Goal: Task Accomplishment & Management: Manage account settings

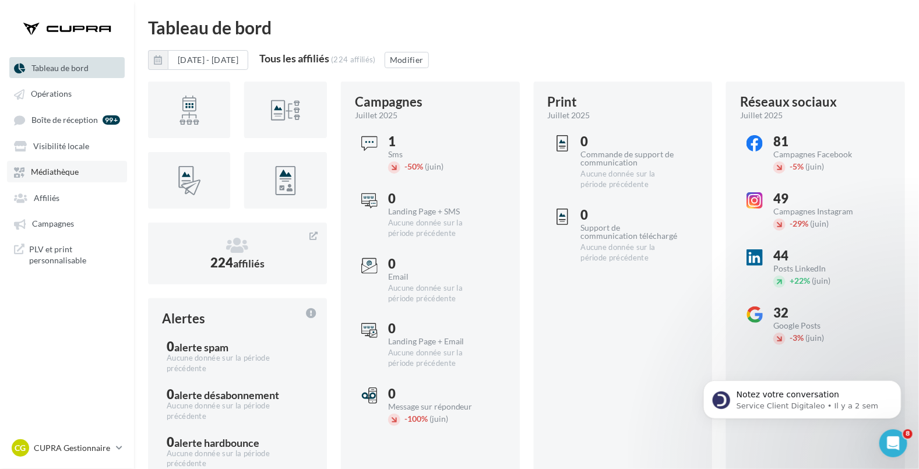
click at [38, 170] on span "Médiathèque" at bounding box center [55, 172] width 48 height 10
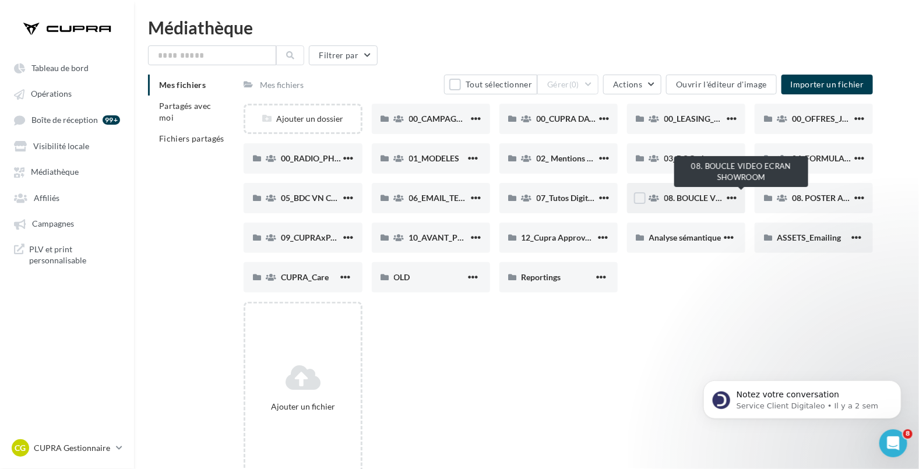
click at [682, 193] on span "08. BOUCLE VIDEO ECRAN SHOWROOM" at bounding box center [741, 198] width 154 height 10
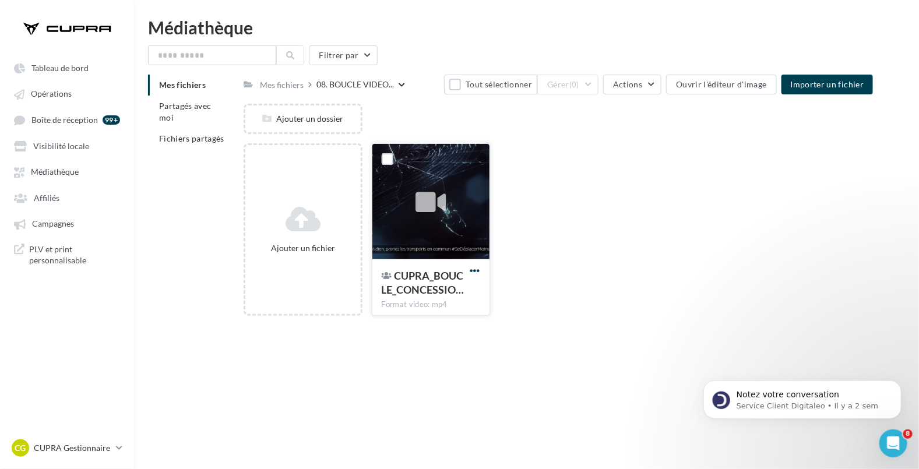
click at [477, 271] on span "button" at bounding box center [475, 271] width 10 height 10
click at [526, 294] on div "Ajouter un fichier CUPRA_BOUCLE_CONCESSIO… Format video: mp4 Modifier les infor…" at bounding box center [562, 234] width 638 height 182
click at [412, 285] on span "CUPRA_BOUCLE_CONCESSIO…" at bounding box center [423, 282] width 83 height 27
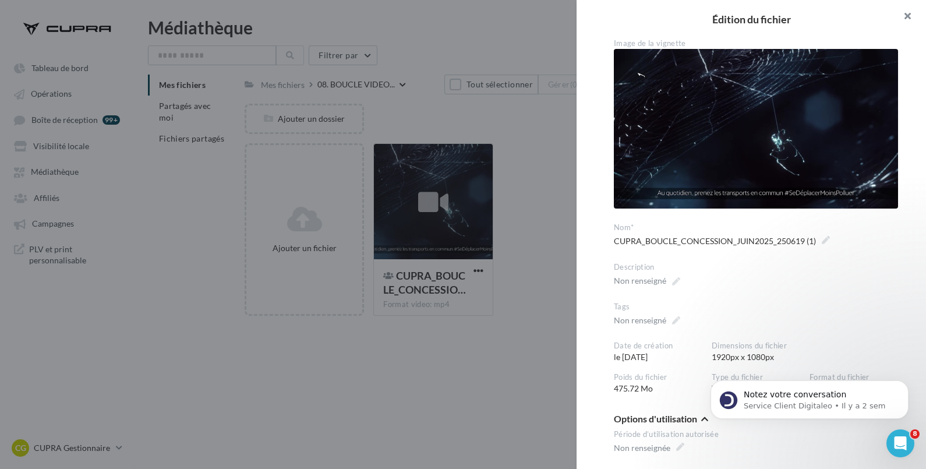
click at [909, 22] on button "button" at bounding box center [903, 17] width 47 height 35
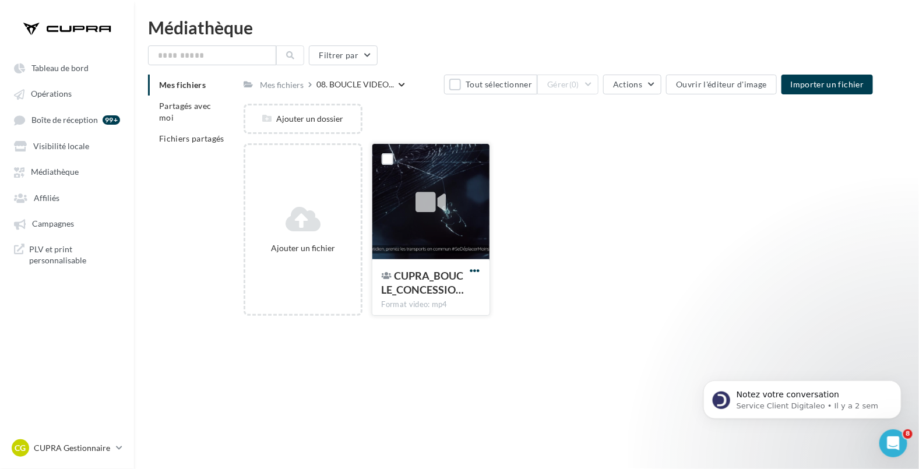
click at [478, 271] on span "button" at bounding box center [475, 271] width 10 height 10
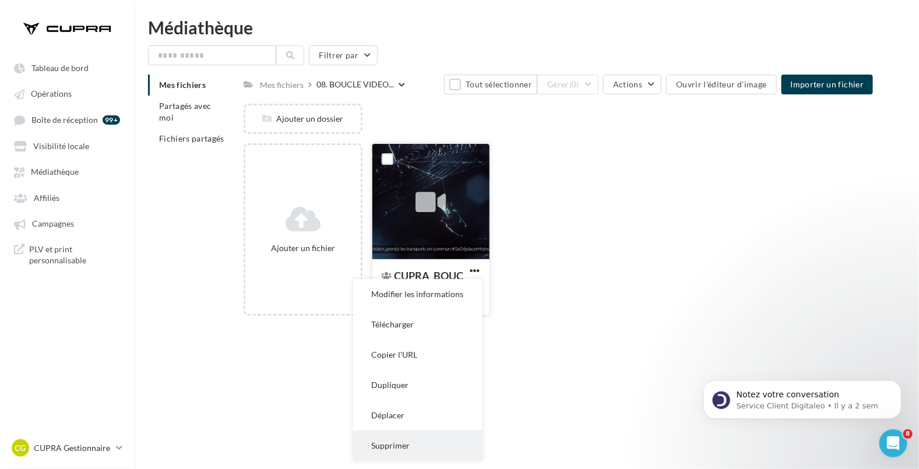
click at [400, 437] on button "Supprimer" at bounding box center [417, 445] width 129 height 30
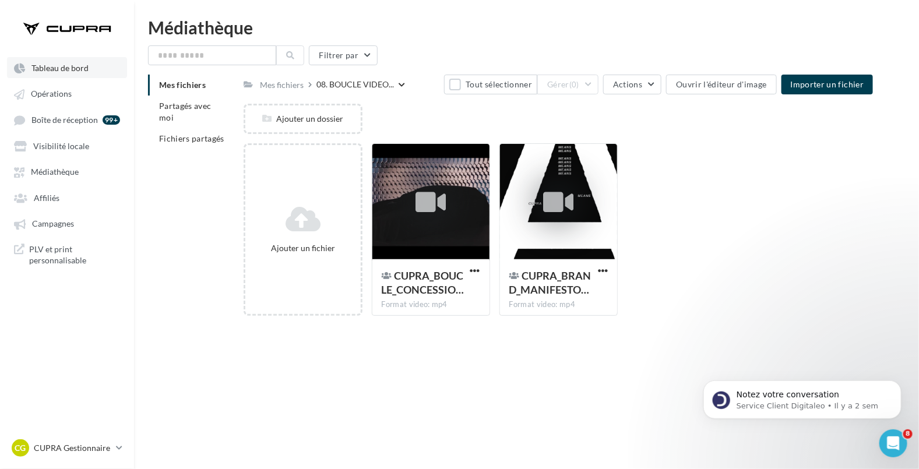
click at [66, 61] on link "Tableau de bord" at bounding box center [67, 67] width 120 height 21
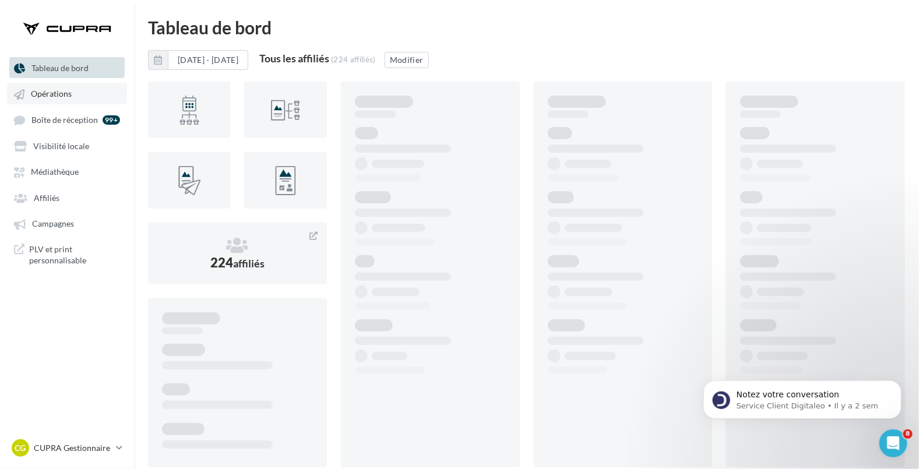
click at [34, 91] on span "Opérations" at bounding box center [51, 94] width 41 height 10
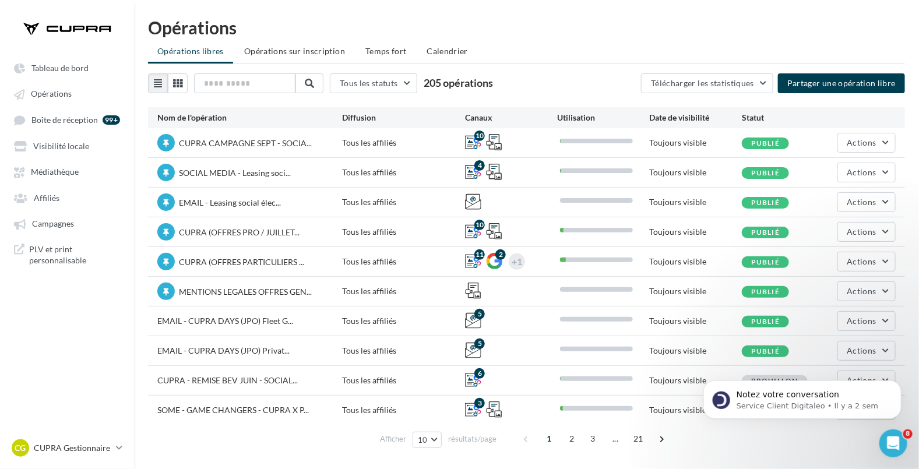
scroll to position [18, 0]
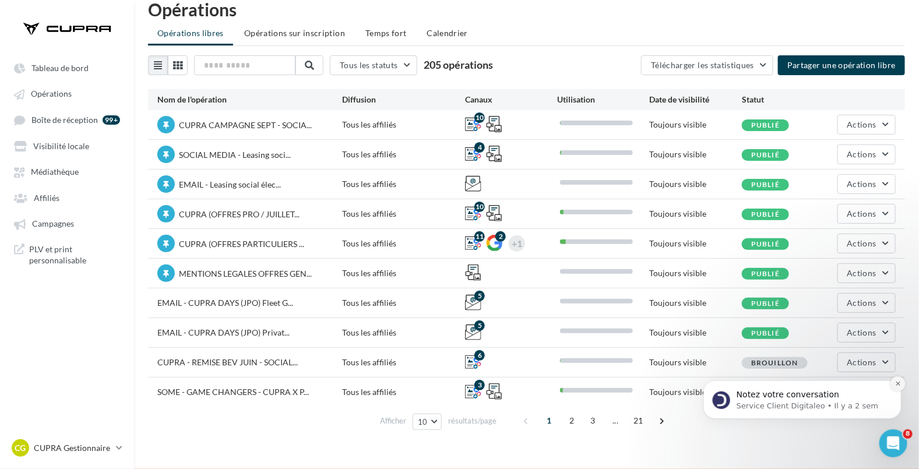
click at [899, 378] on button "Dismiss notification" at bounding box center [897, 383] width 15 height 15
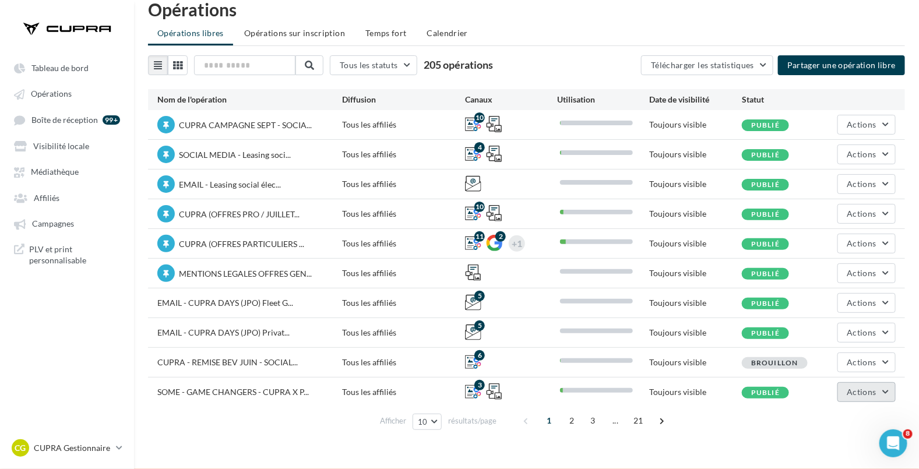
click at [877, 389] on button "Actions" at bounding box center [866, 392] width 58 height 20
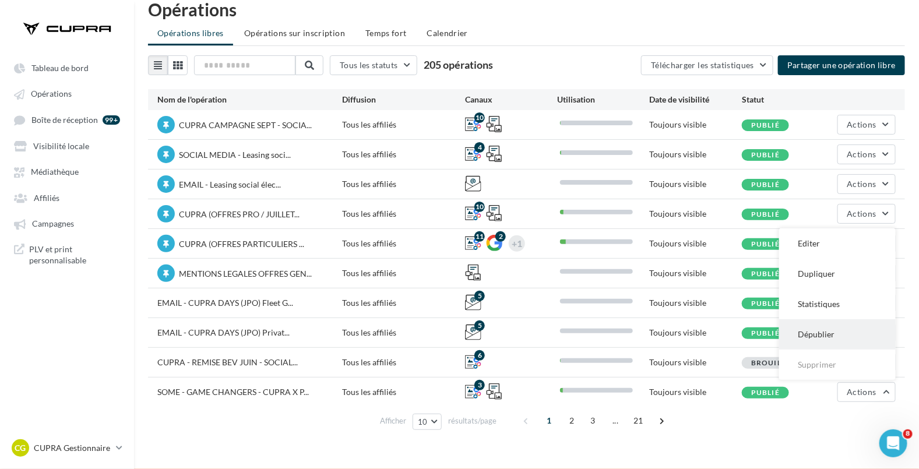
click at [815, 335] on button "Dépublier" at bounding box center [837, 334] width 117 height 30
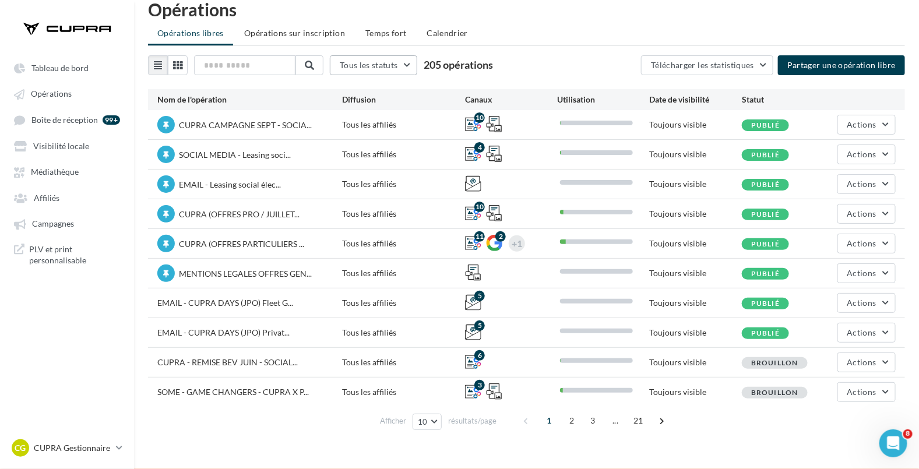
click at [363, 66] on span "Tous les statuts" at bounding box center [369, 65] width 58 height 10
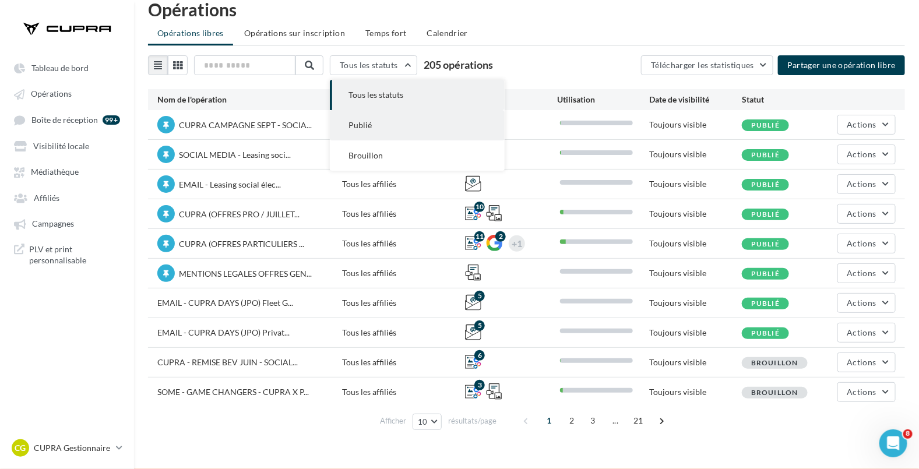
click at [363, 125] on span "Publié" at bounding box center [359, 125] width 23 height 10
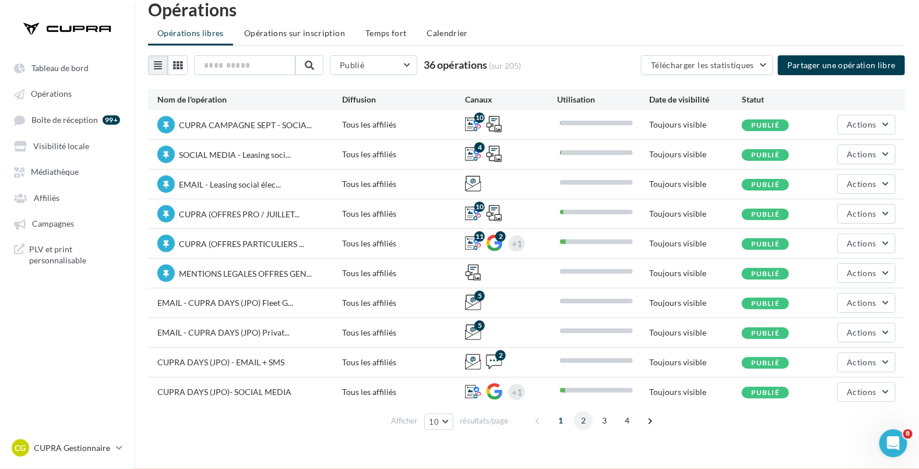
click at [583, 423] on span "2" at bounding box center [583, 420] width 19 height 19
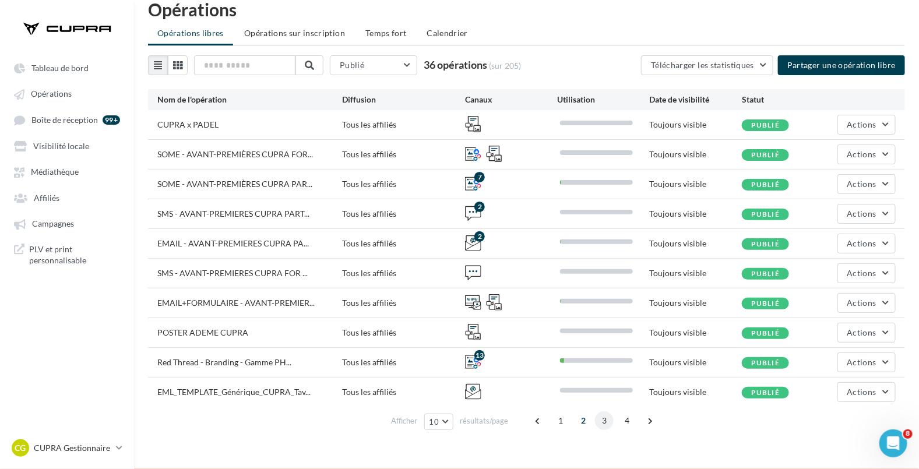
click at [606, 419] on span "3" at bounding box center [604, 420] width 19 height 19
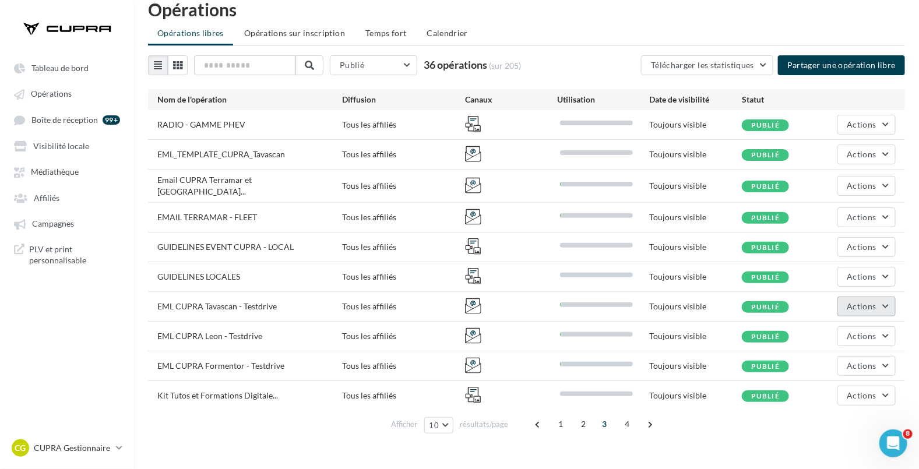
click at [885, 306] on button "Actions" at bounding box center [866, 307] width 58 height 20
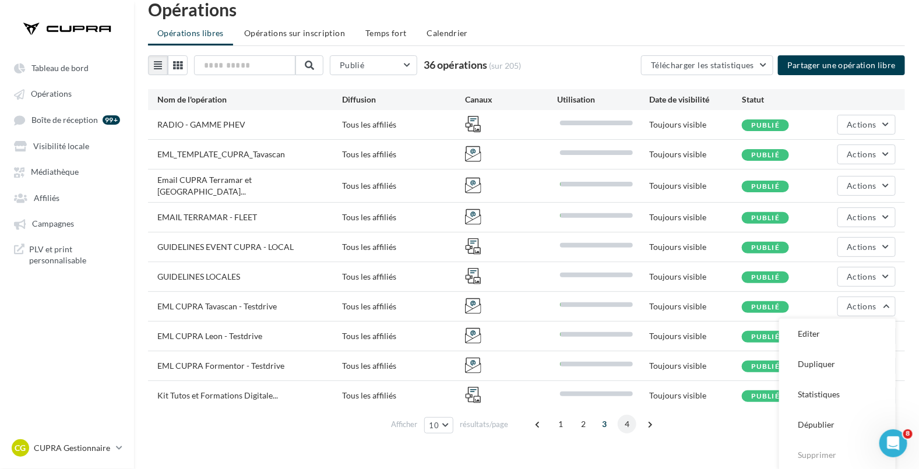
click at [623, 420] on span "4" at bounding box center [626, 424] width 19 height 19
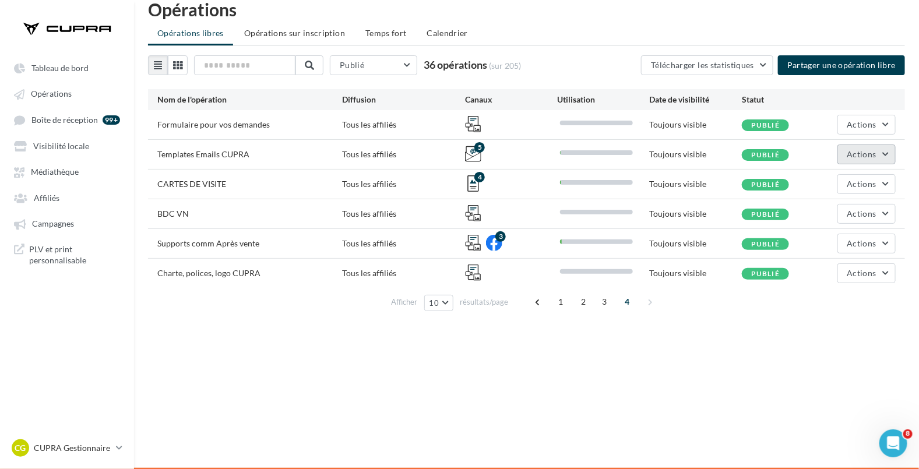
click at [862, 150] on span "Actions" at bounding box center [861, 154] width 29 height 10
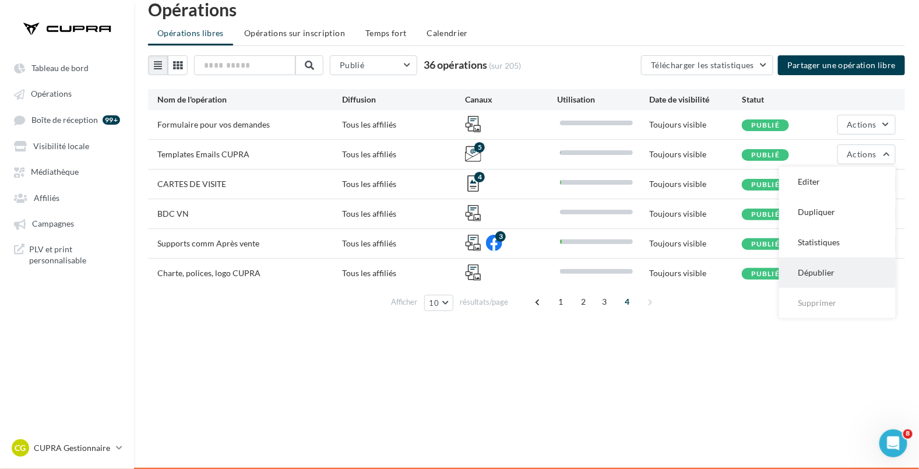
click at [836, 273] on button "Dépublier" at bounding box center [837, 272] width 117 height 30
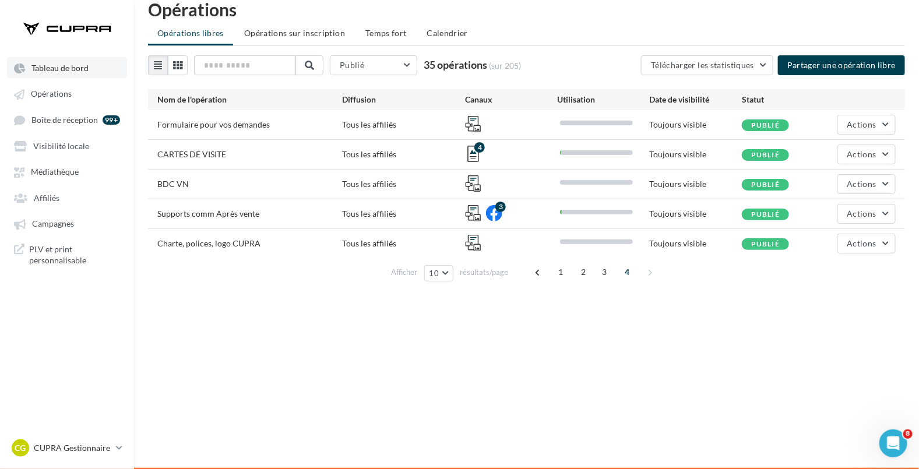
click at [55, 67] on span "Tableau de bord" at bounding box center [59, 68] width 57 height 10
